Goal: Task Accomplishment & Management: Manage account settings

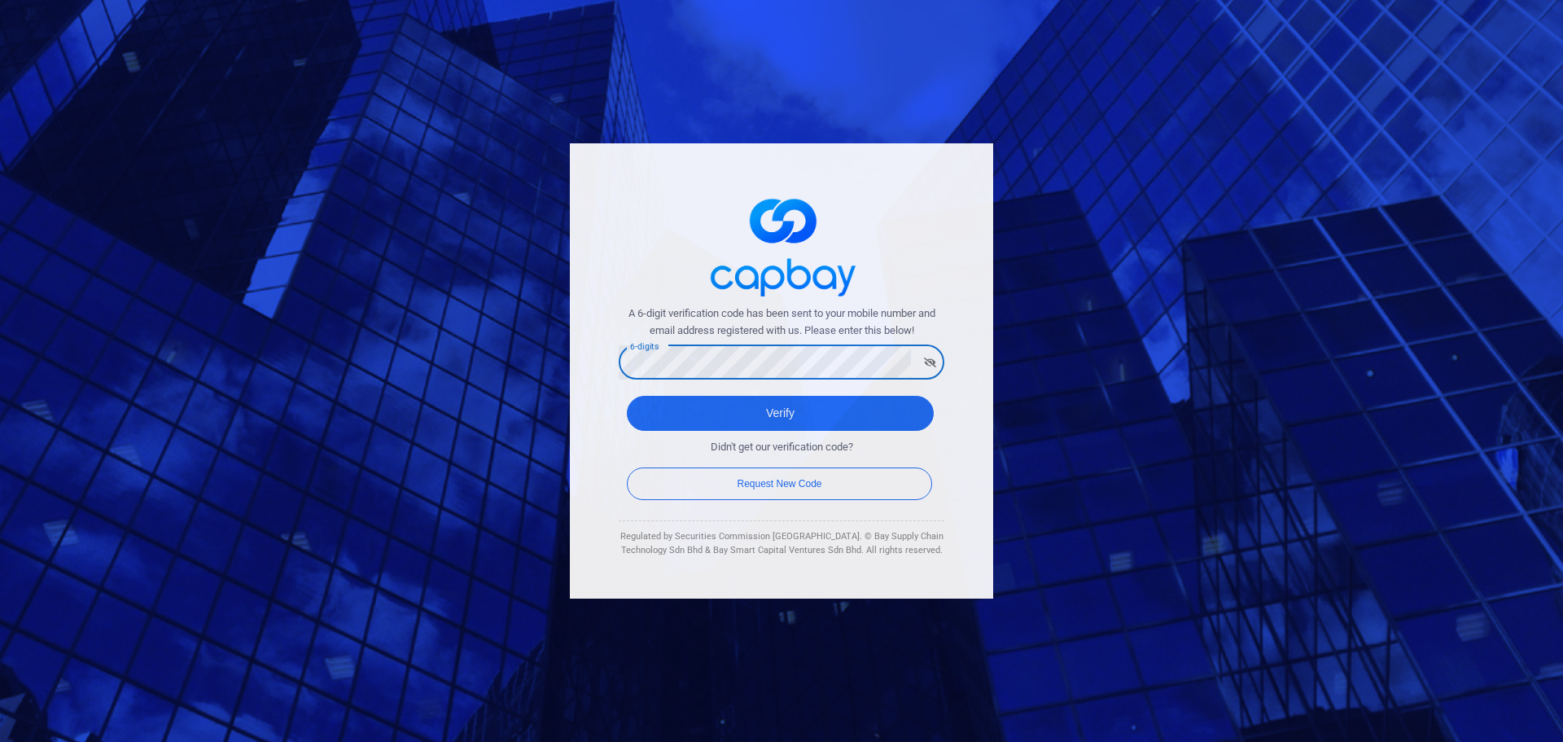
click at [523, 357] on div "A 6-digit verification code has been sent to your mobile number and email addre…" at bounding box center [781, 371] width 1563 height 742
click at [797, 414] on button "Verify" at bounding box center [780, 413] width 307 height 35
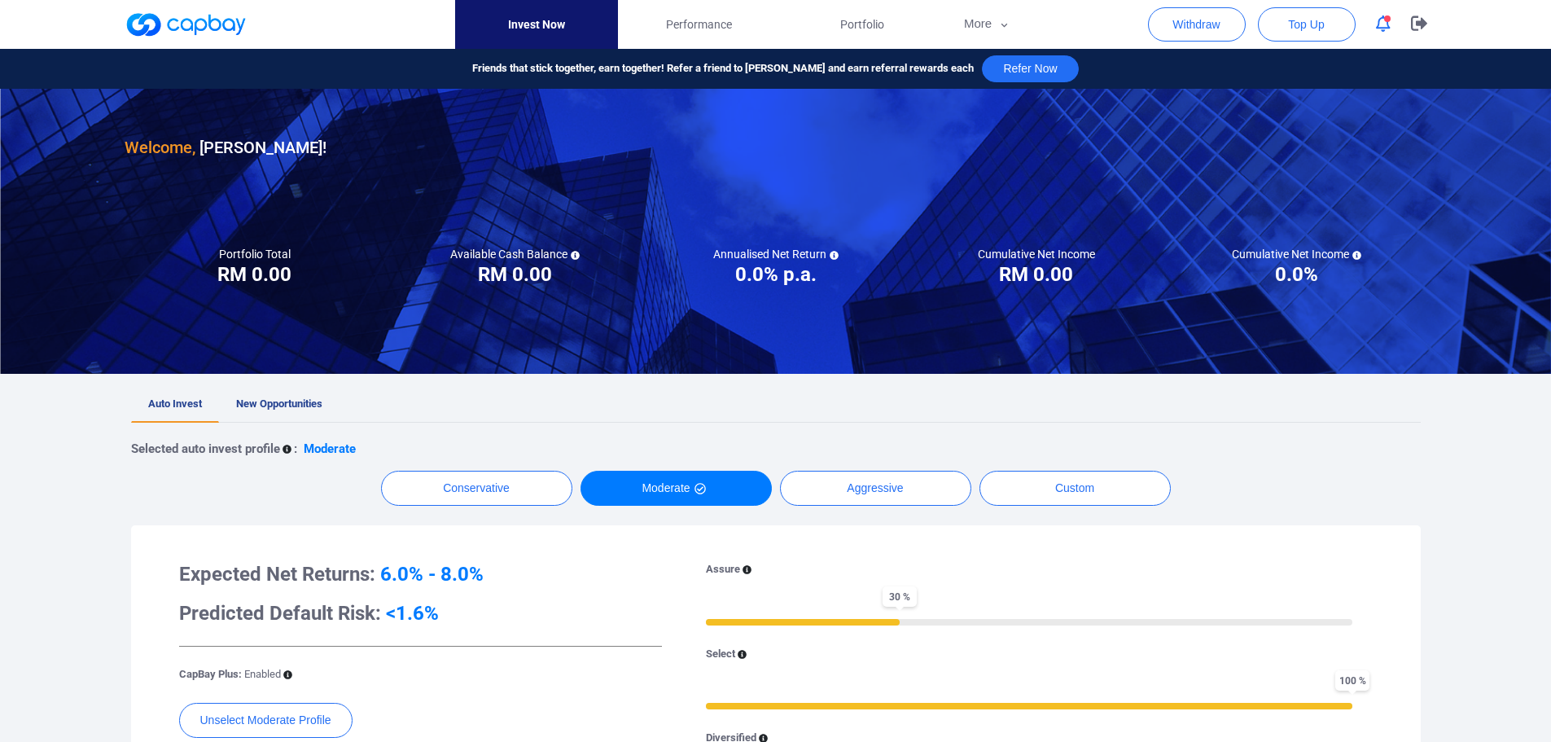
click at [1525, 37] on div at bounding box center [775, 36] width 1551 height 73
click at [1383, 24] on icon "button" at bounding box center [1383, 23] width 15 height 17
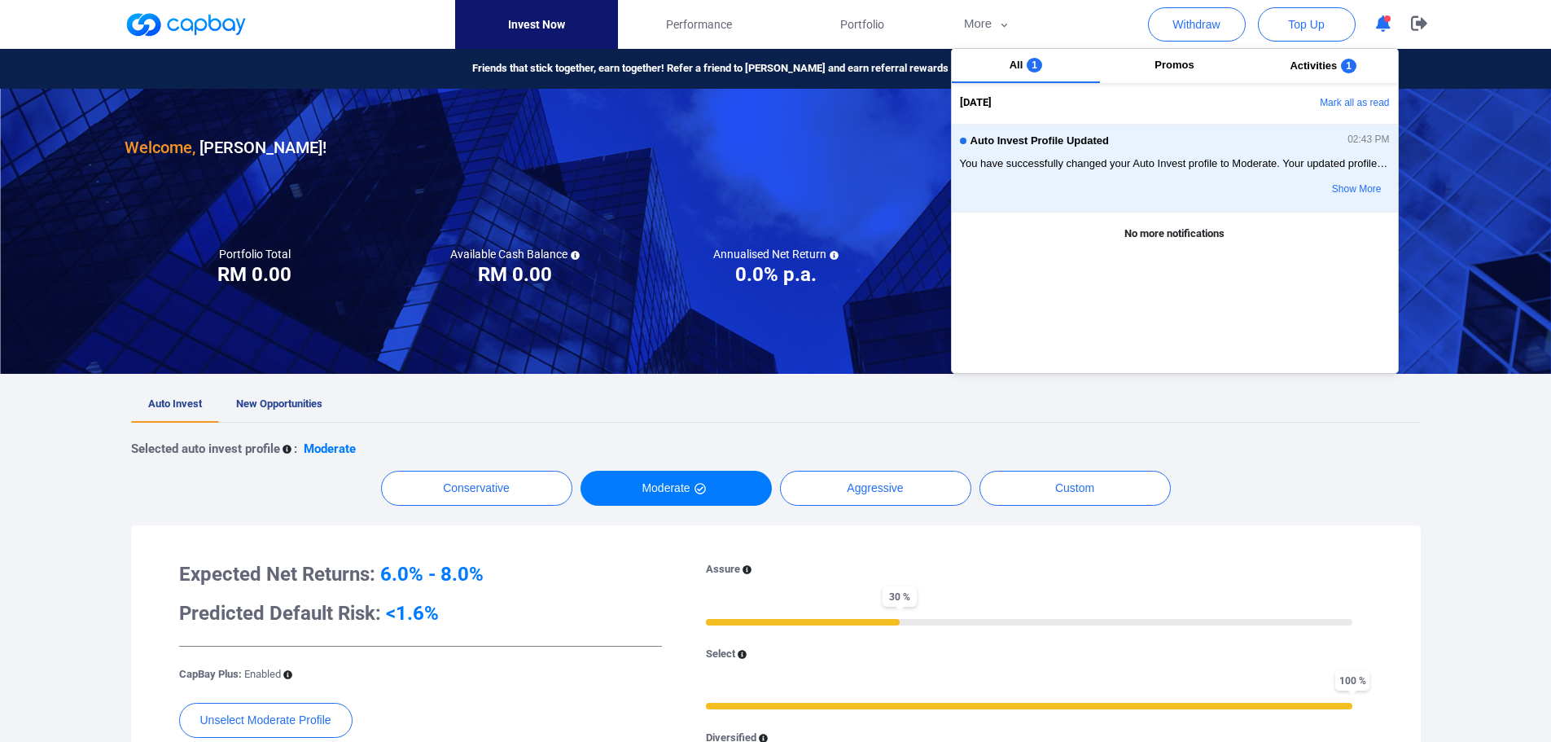
click at [1383, 24] on icon "button" at bounding box center [1383, 23] width 15 height 17
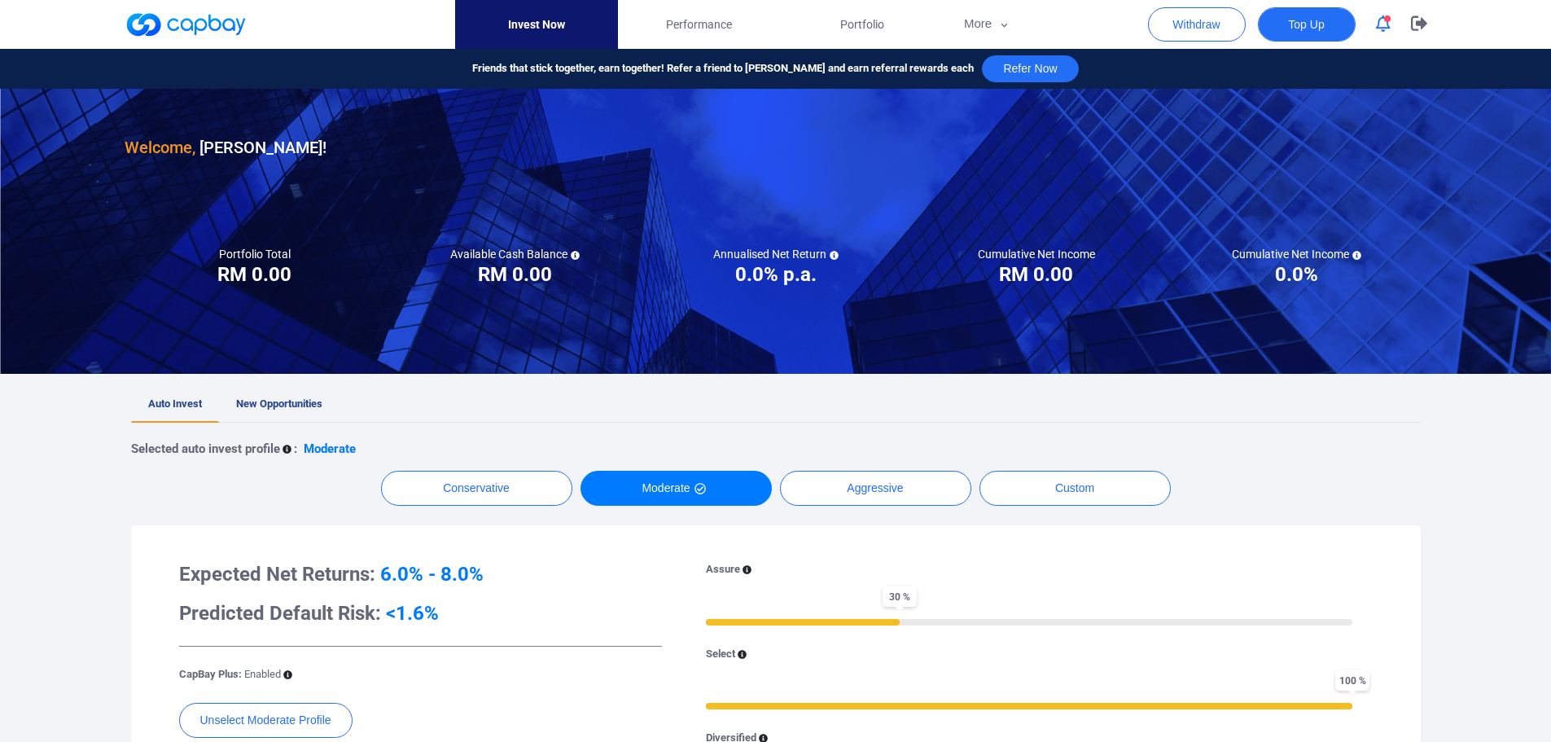
click at [1319, 28] on span "Top Up" at bounding box center [1306, 24] width 36 height 16
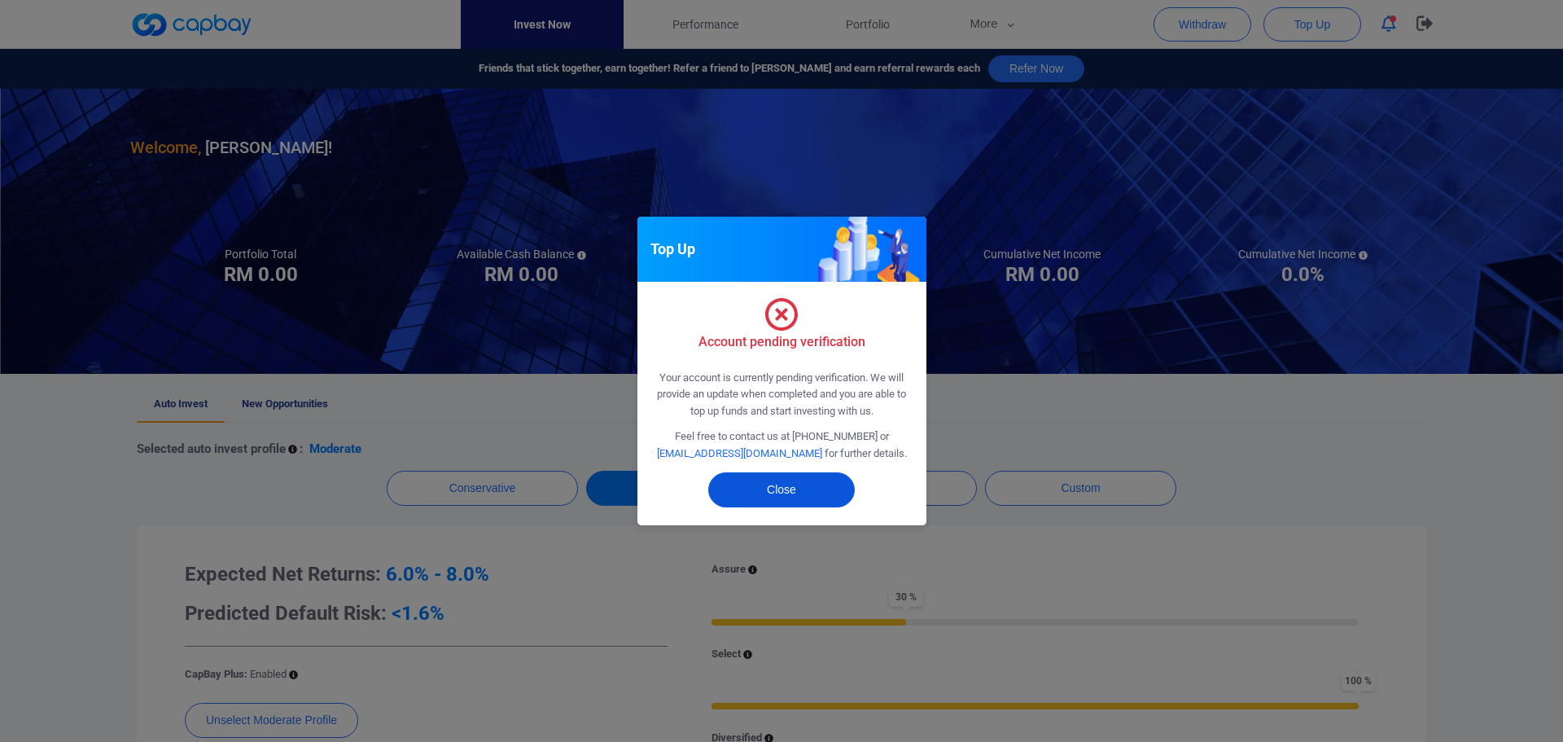
click at [776, 495] on button "Close" at bounding box center [781, 489] width 147 height 35
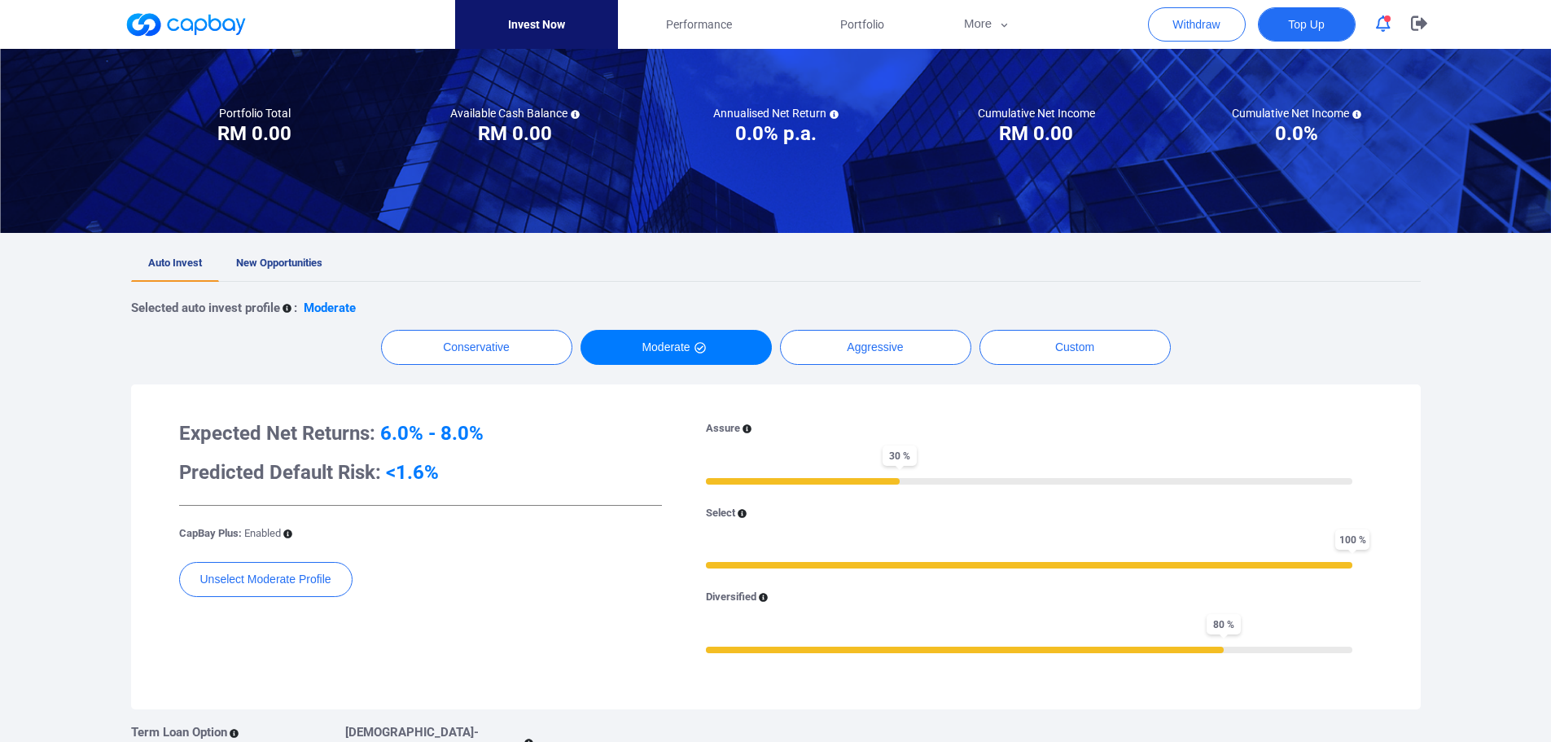
scroll to position [36, 0]
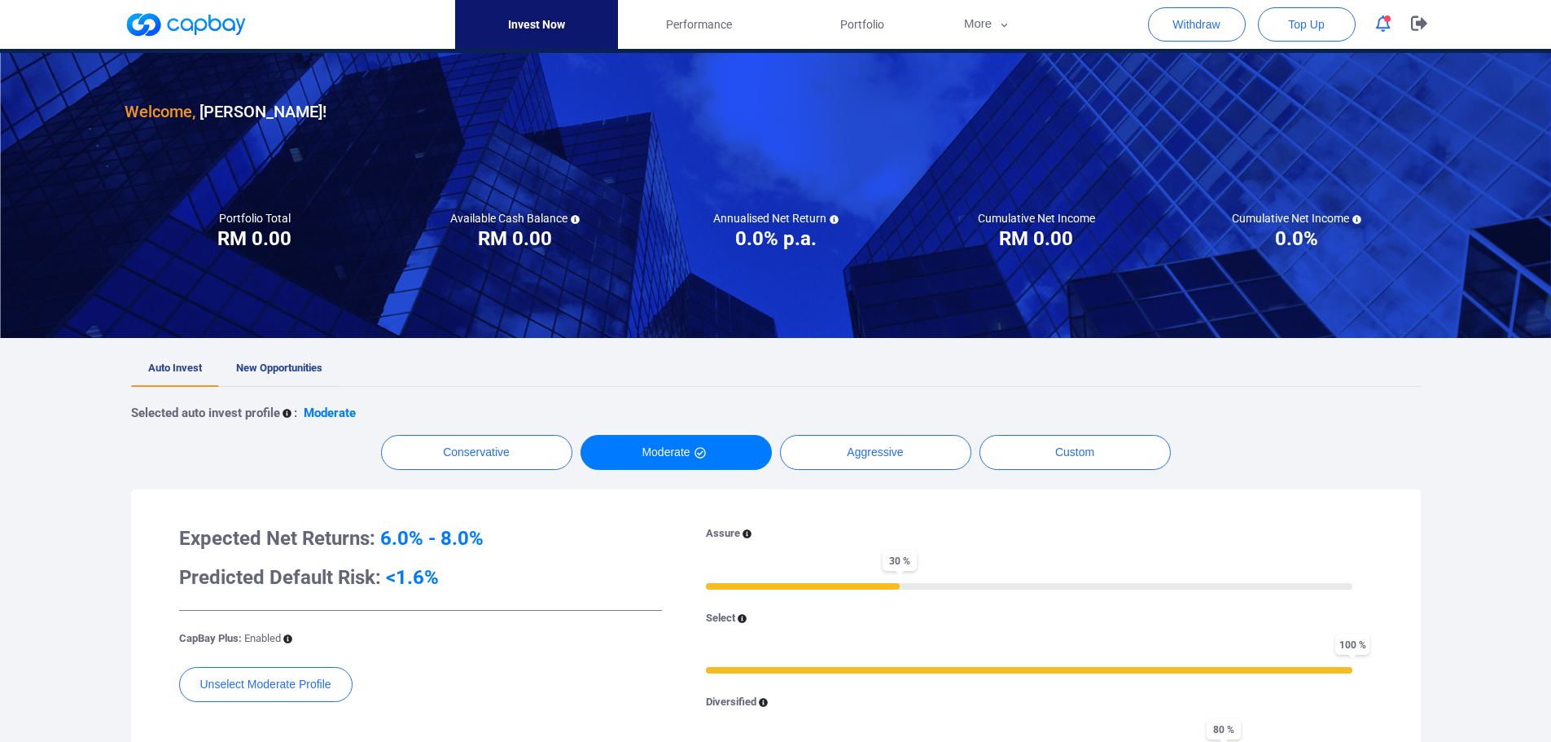
click at [290, 366] on span "New Opportunities" at bounding box center [279, 367] width 86 height 12
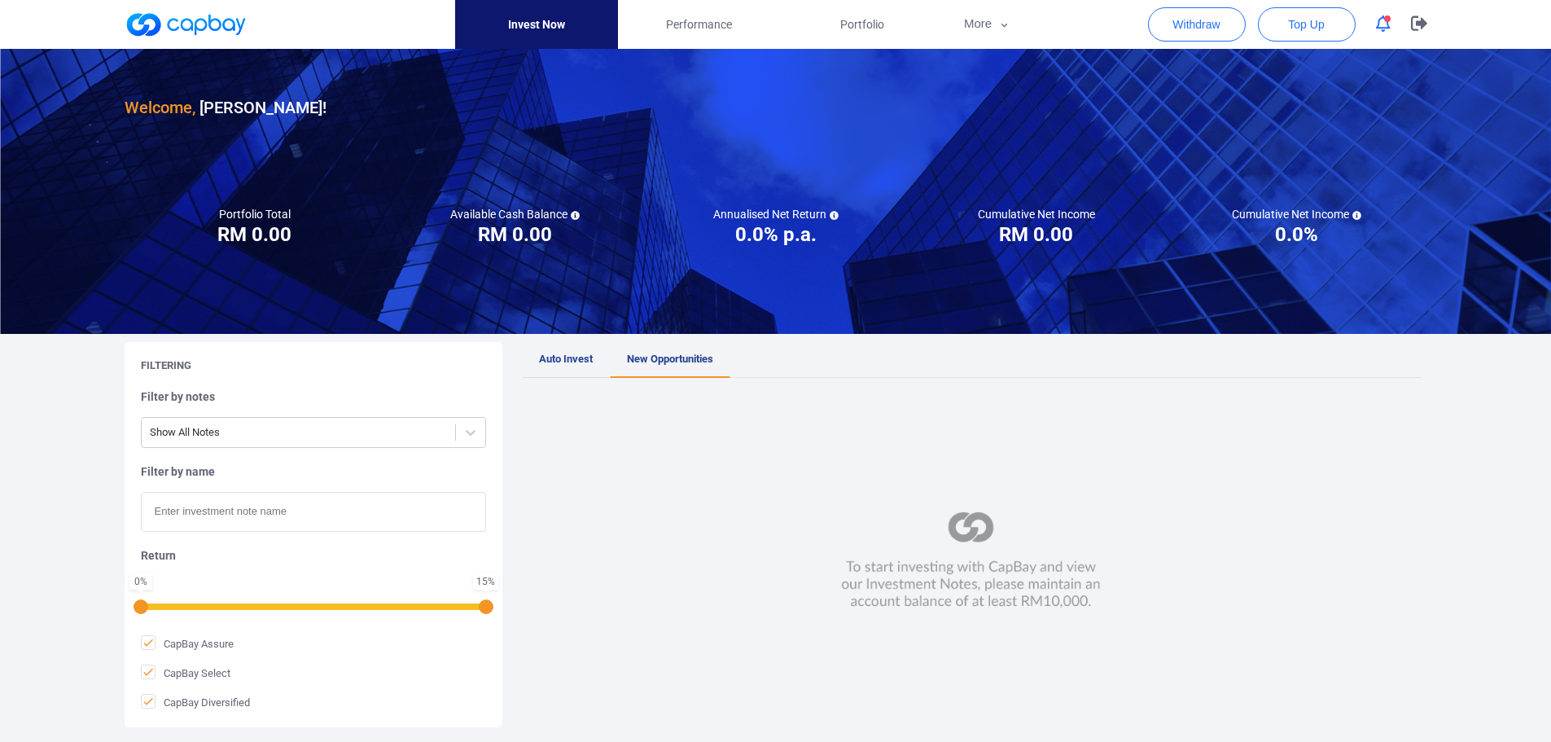
click at [558, 368] on link "Auto Invest" at bounding box center [566, 360] width 88 height 36
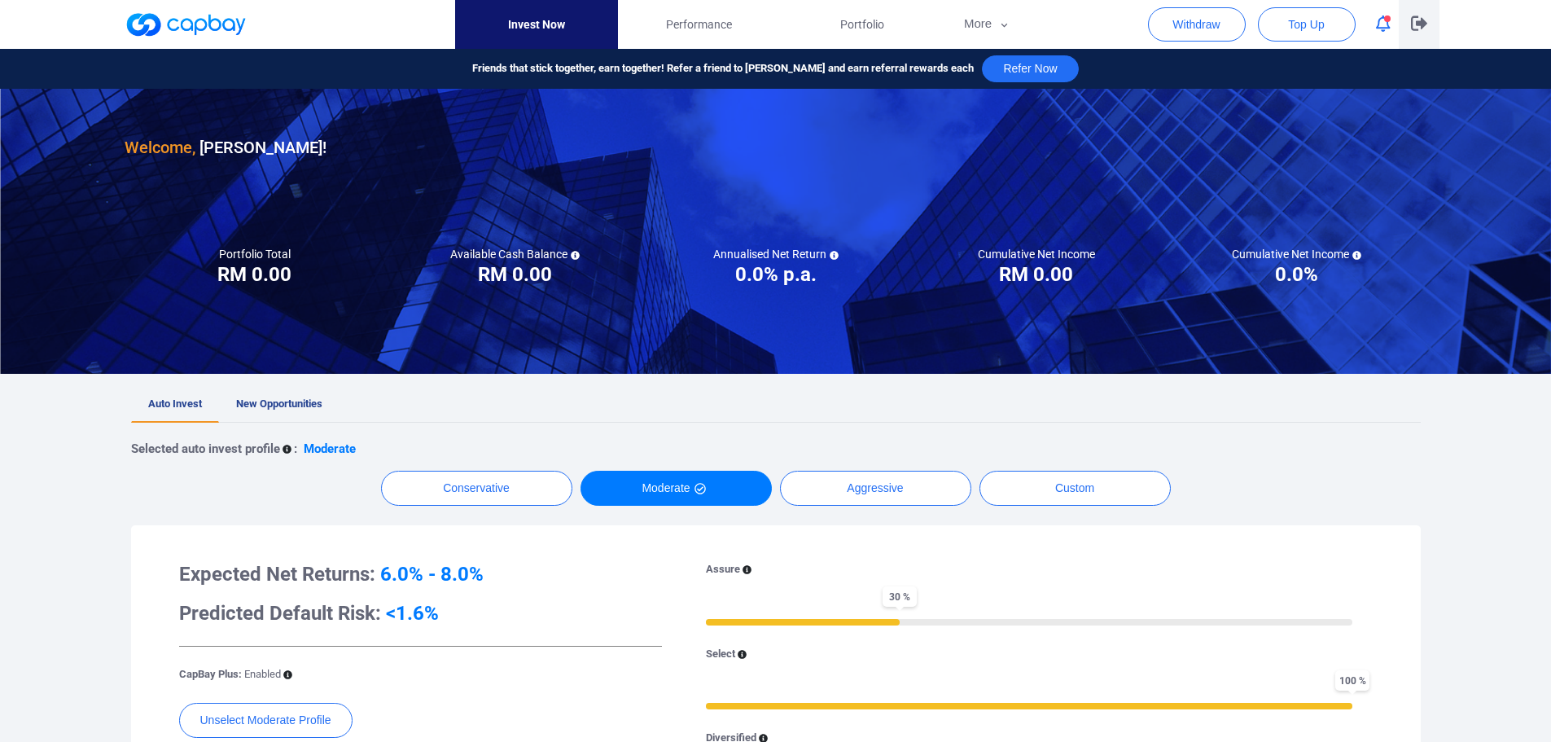
click at [1412, 20] on icon "button" at bounding box center [1419, 23] width 16 height 15
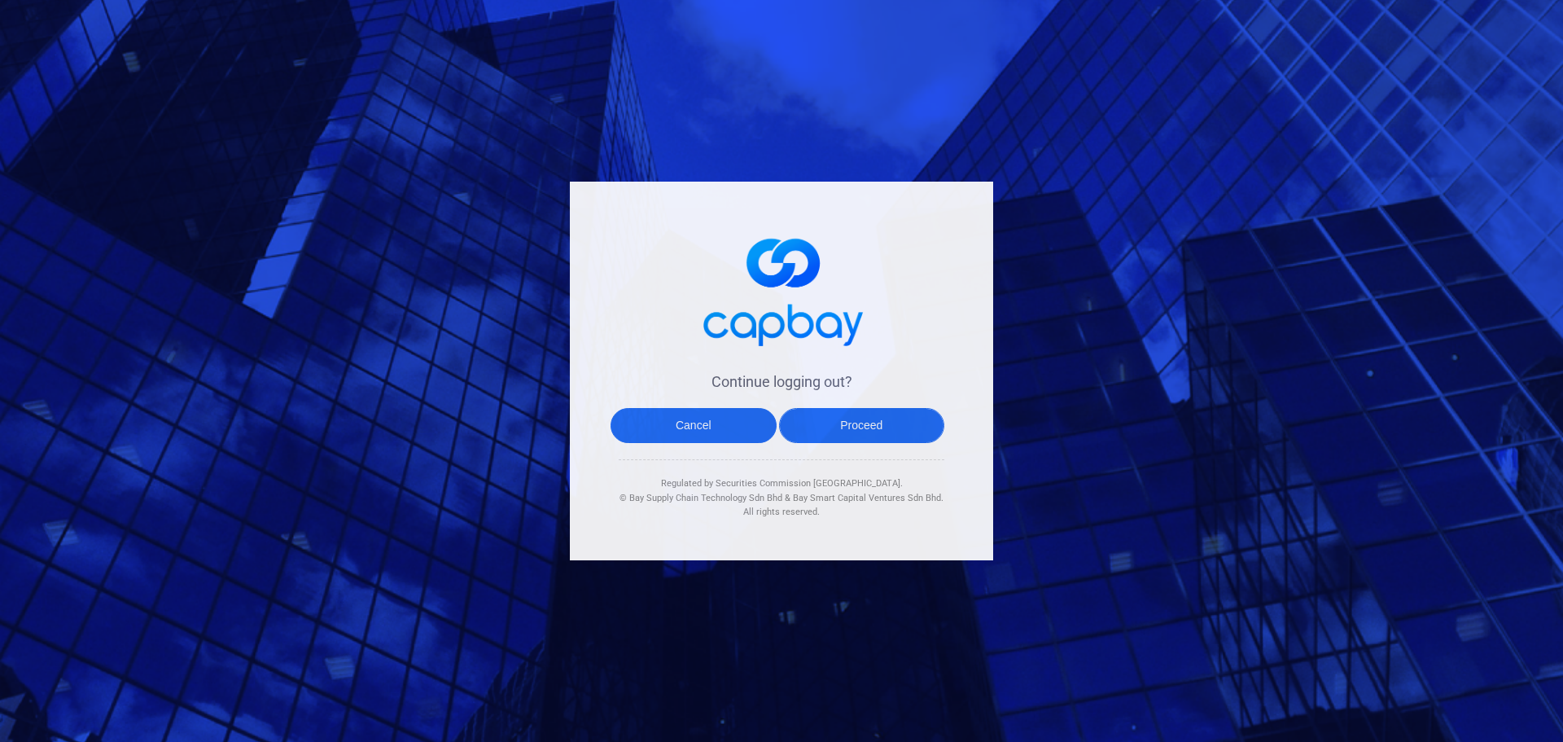
click at [891, 429] on button "Proceed" at bounding box center [862, 425] width 166 height 35
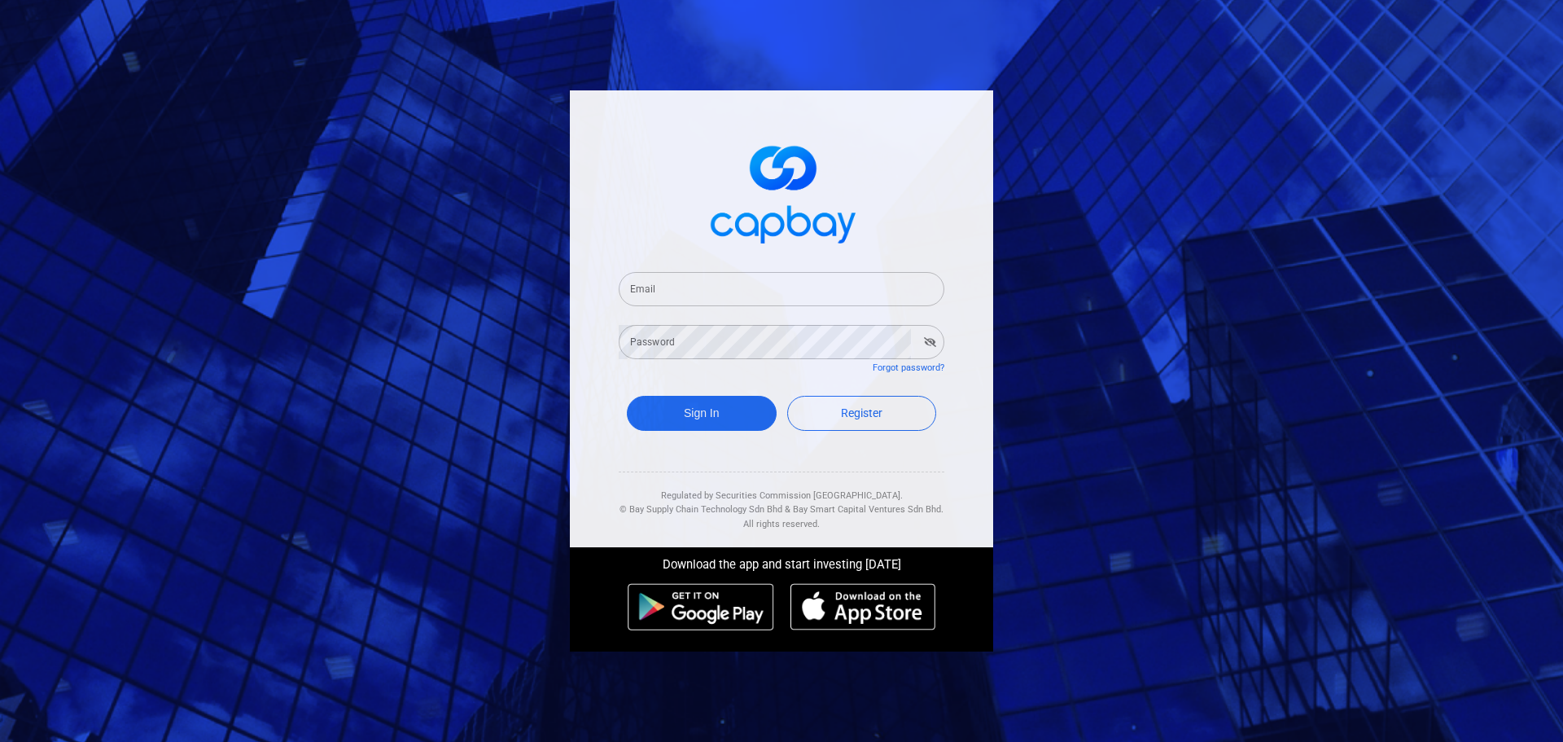
type input "[EMAIL_ADDRESS][DOMAIN_NAME]"
